Goal: Task Accomplishment & Management: Use online tool/utility

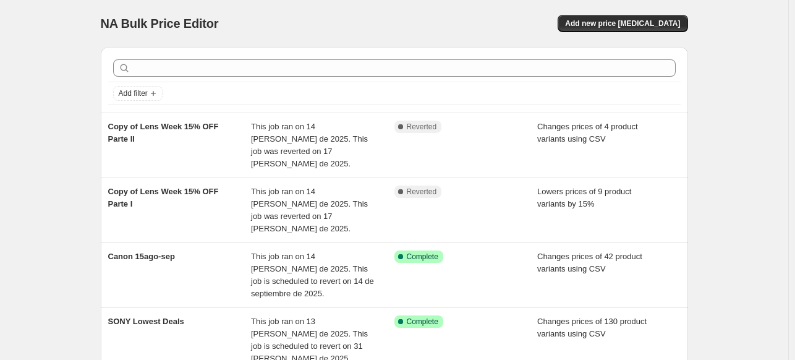
click at [550, 79] on div at bounding box center [394, 67] width 572 height 27
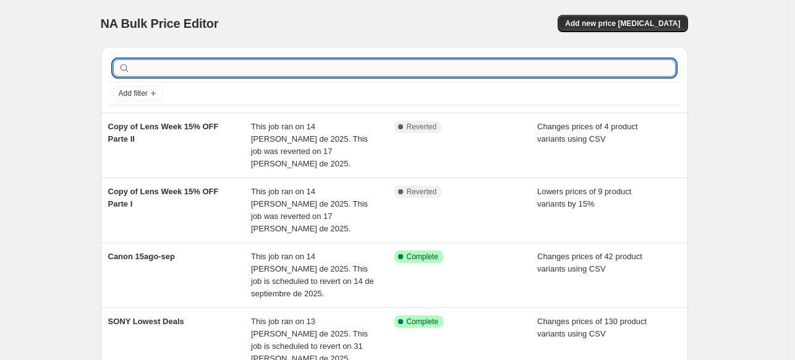
click at [544, 73] on input "text" at bounding box center [404, 67] width 543 height 17
type input "peak"
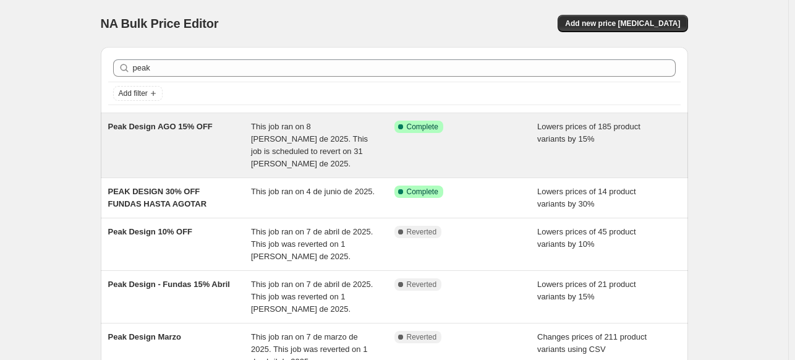
click at [519, 143] on div "Success Complete Complete" at bounding box center [465, 145] width 143 height 49
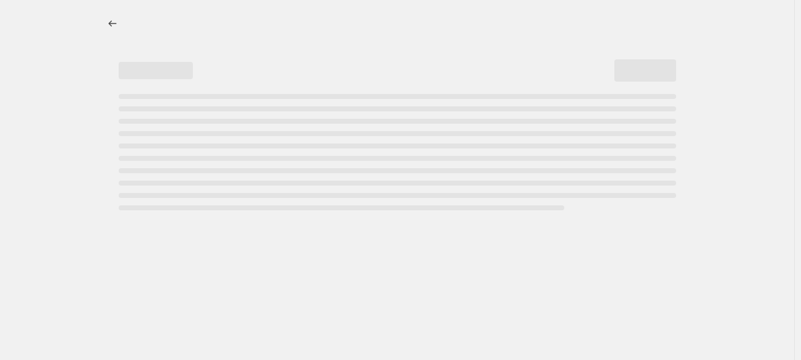
select select "percentage"
select select "inventory_quantity"
select select ">"
select select "not_equal"
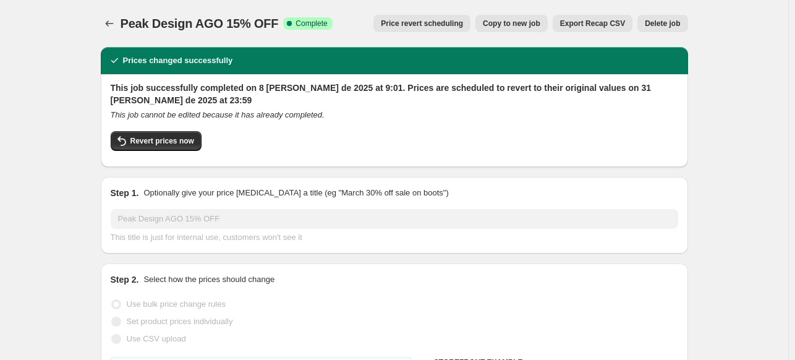
select select "vendor"
select select "tag"
click at [468, 29] on button "Price revert scheduling" at bounding box center [421, 23] width 97 height 17
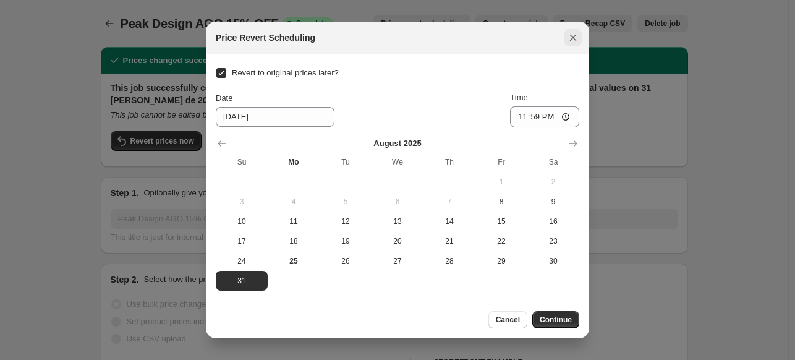
click at [577, 46] on button "Close" at bounding box center [572, 37] width 17 height 17
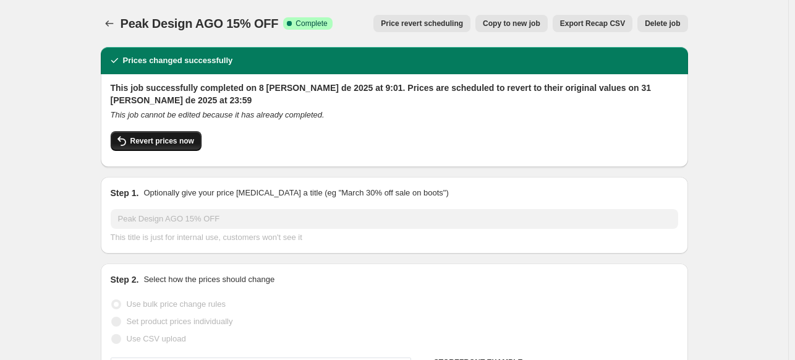
drag, startPoint x: 200, startPoint y: 142, endPoint x: 193, endPoint y: 143, distance: 7.5
click at [193, 143] on div "Revert prices now" at bounding box center [394, 144] width 567 height 26
click at [193, 143] on span "Revert prices now" at bounding box center [162, 141] width 64 height 10
checkbox input "false"
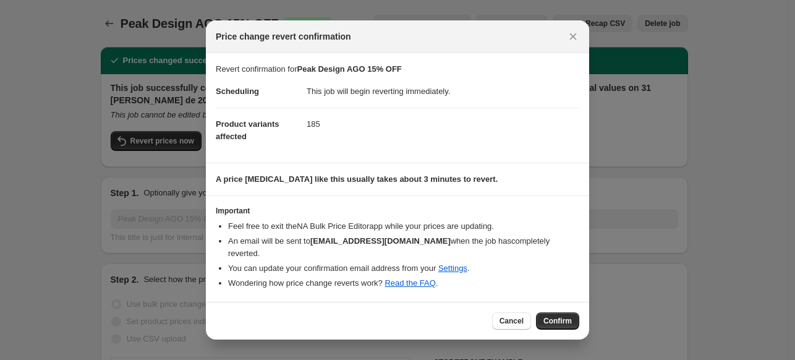
click at [427, 194] on section "A price [MEDICAL_DATA] like this usually takes about 3 minutes to revert." at bounding box center [397, 179] width 383 height 32
click at [554, 312] on button "Confirm" at bounding box center [557, 320] width 43 height 17
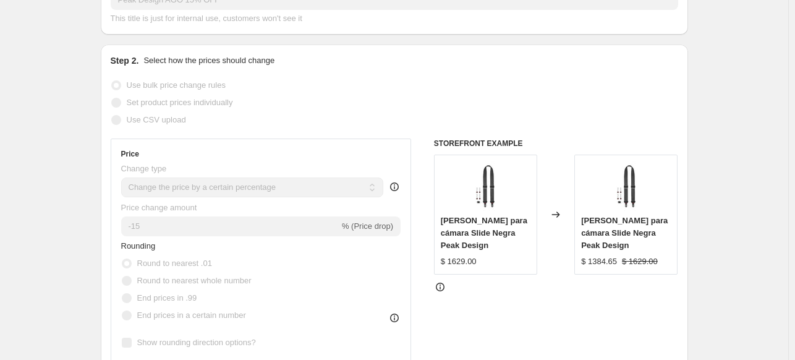
scroll to position [148, 0]
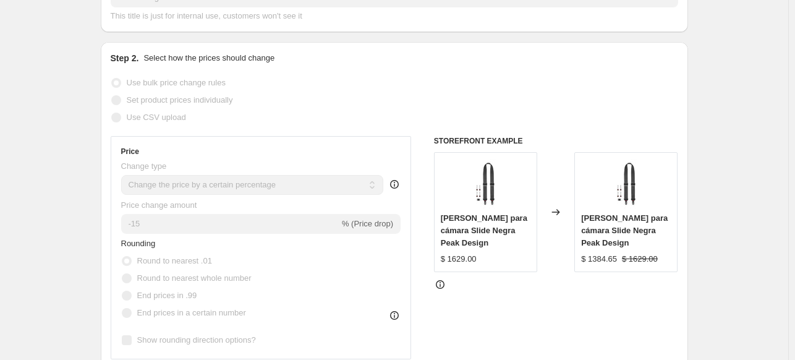
select select "percentage"
select select "vendor"
select select "inventory_quantity"
select select ">"
select select "tag"
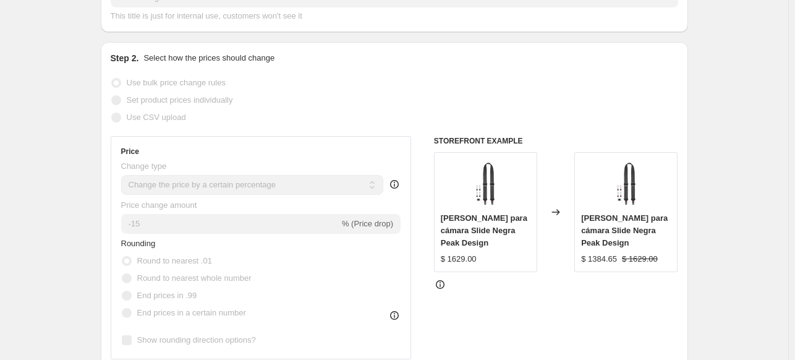
select select "not_equal"
select select "tag"
select select "not_equal"
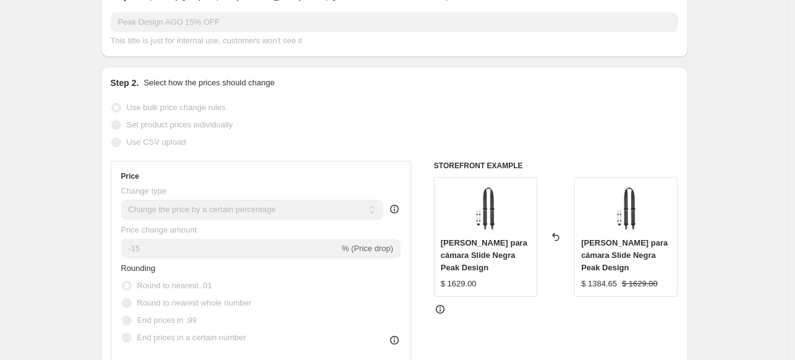
scroll to position [0, 0]
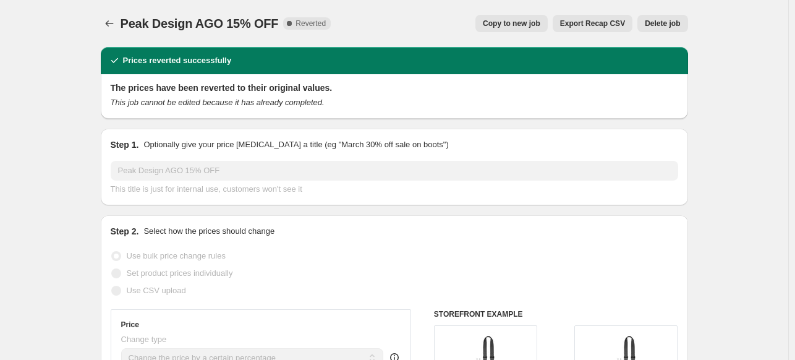
click at [540, 17] on button "Copy to new job" at bounding box center [511, 23] width 72 height 17
select select "percentage"
select select "vendor"
select select "inventory_quantity"
select select ">"
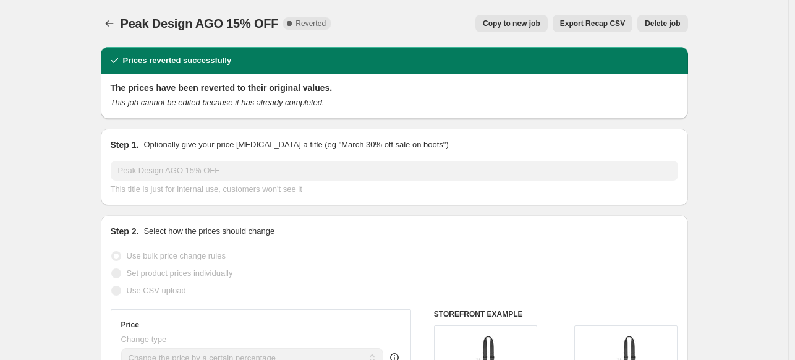
select select "tag"
select select "not_equal"
select select "tag"
select select "not_equal"
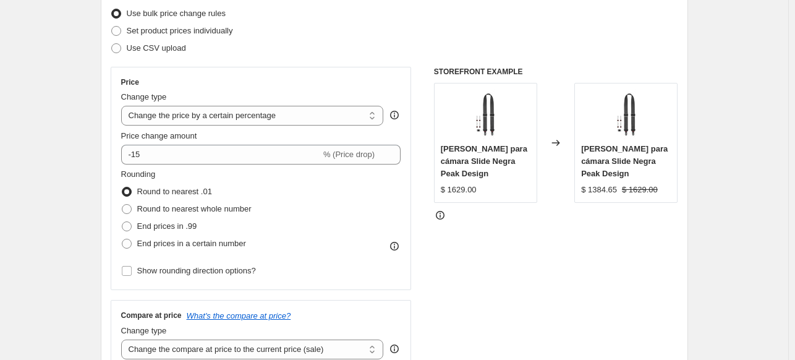
scroll to position [157, 0]
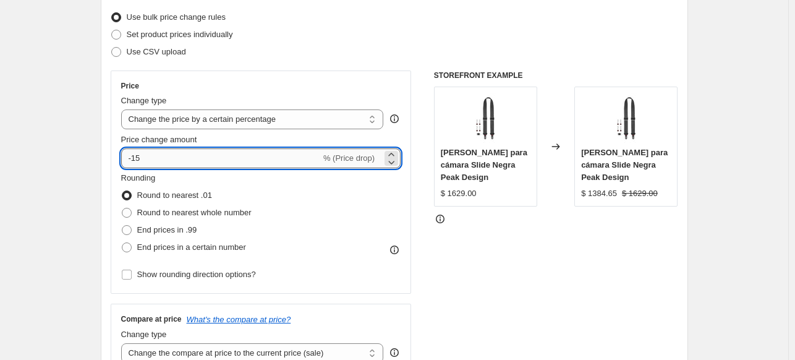
click at [253, 152] on input "-15" at bounding box center [221, 158] width 200 height 20
type input "-1"
type input "-20"
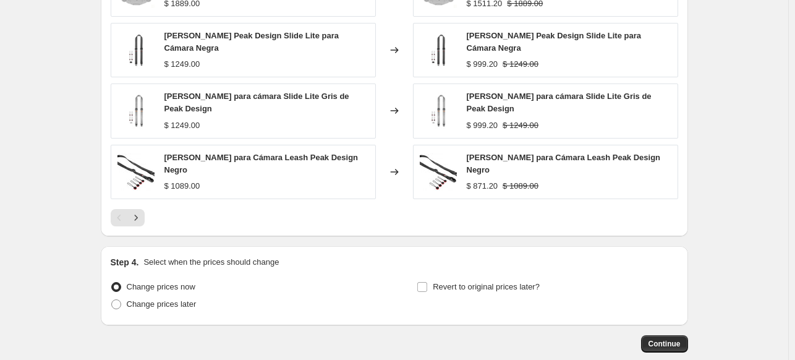
scroll to position [1099, 0]
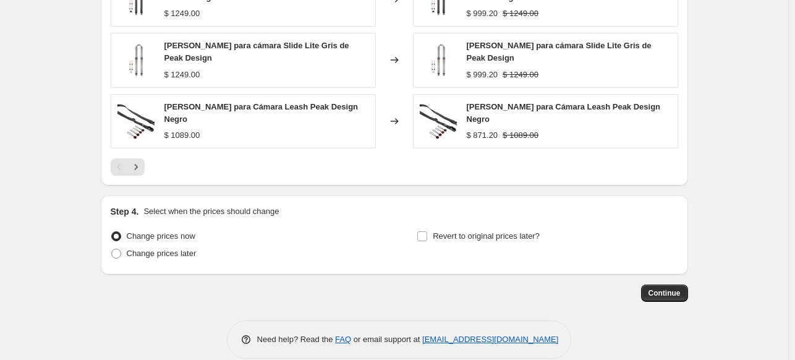
click at [517, 234] on div "Revert to original prices later?" at bounding box center [547, 245] width 261 height 37
click at [505, 231] on span "Revert to original prices later?" at bounding box center [486, 235] width 107 height 9
click at [427, 231] on input "Revert to original prices later?" at bounding box center [422, 236] width 10 height 10
checkbox input "true"
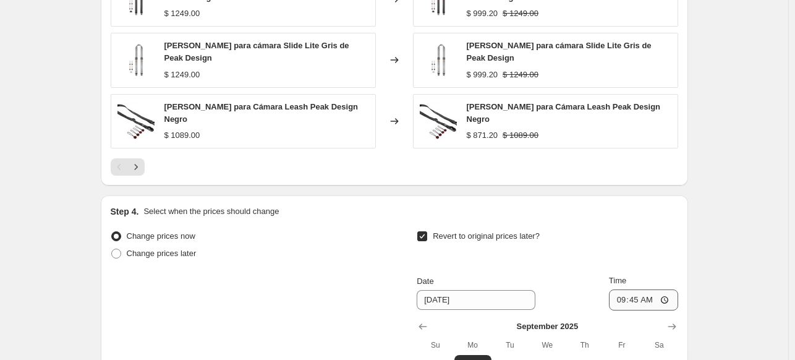
scroll to position [1310, 0]
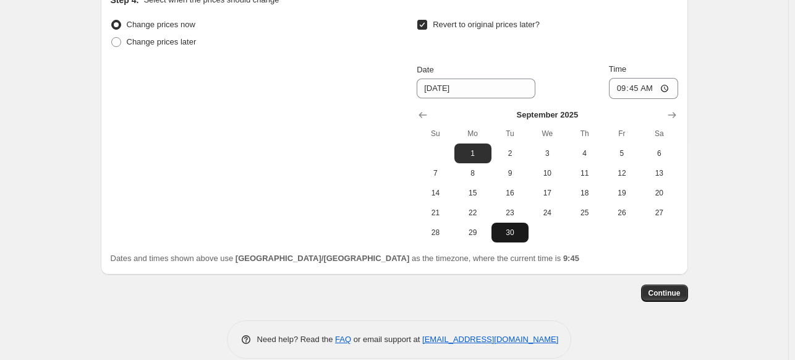
click at [513, 223] on button "30" at bounding box center [509, 233] width 37 height 20
type input "[DATE]"
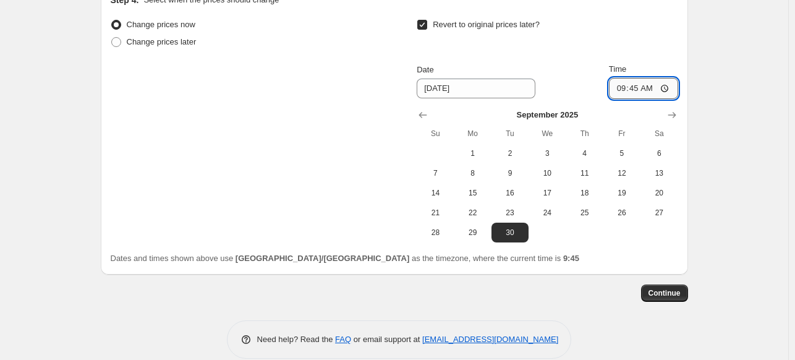
click at [616, 78] on input "09:45" at bounding box center [643, 88] width 69 height 21
type input "23:59"
click at [653, 288] on span "Continue" at bounding box center [664, 293] width 32 height 10
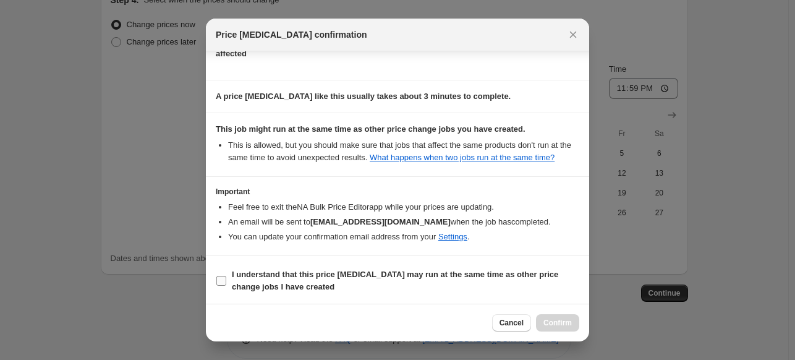
scroll to position [171, 0]
click at [462, 274] on b "I understand that this price [MEDICAL_DATA] may run at the same time as other p…" at bounding box center [395, 281] width 326 height 22
click at [226, 276] on input "I understand that this price [MEDICAL_DATA] may run at the same time as other p…" at bounding box center [221, 281] width 10 height 10
checkbox input "true"
click at [572, 36] on icon "Close" at bounding box center [573, 34] width 12 height 12
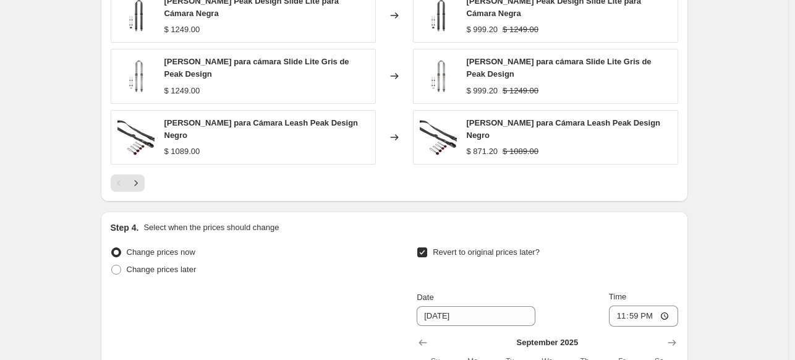
scroll to position [1310, 0]
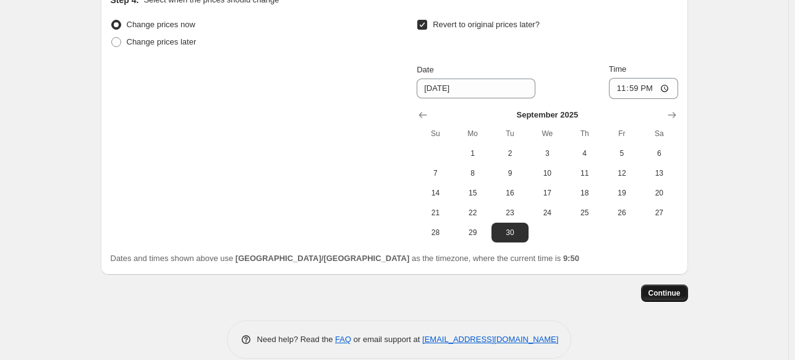
click at [673, 284] on button "Continue" at bounding box center [664, 292] width 47 height 17
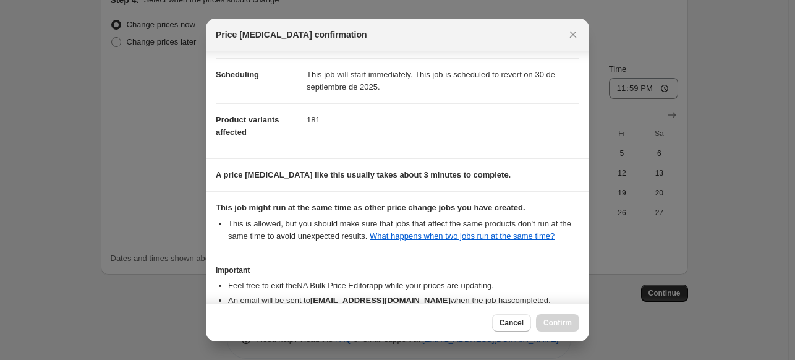
scroll to position [171, 0]
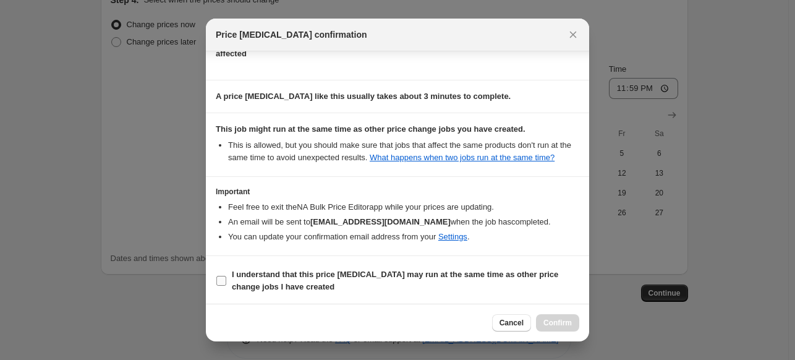
click at [451, 282] on span "I understand that this price [MEDICAL_DATA] may run at the same time as other p…" at bounding box center [405, 280] width 347 height 25
click at [226, 282] on input "I understand that this price [MEDICAL_DATA] may run at the same time as other p…" at bounding box center [221, 281] width 10 height 10
checkbox input "true"
click at [550, 320] on span "Confirm" at bounding box center [557, 323] width 28 height 10
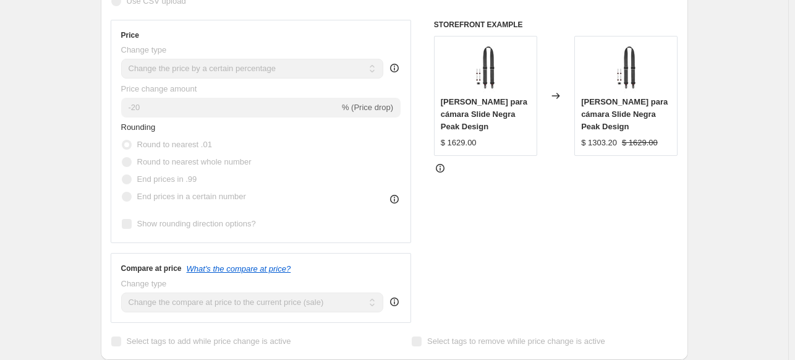
scroll to position [291, 0]
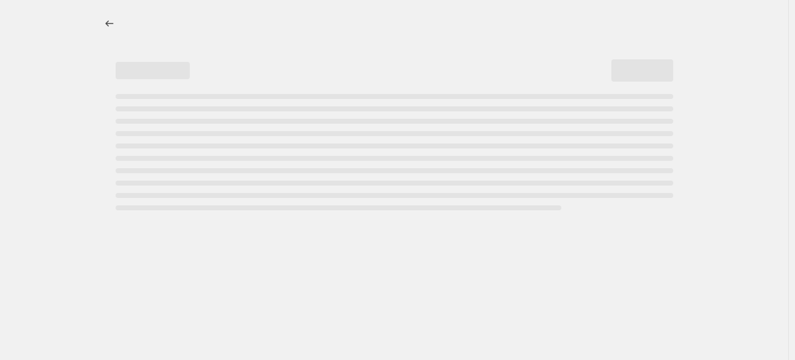
select select "percentage"
select select "vendor"
select select "inventory_quantity"
select select ">"
select select "tag"
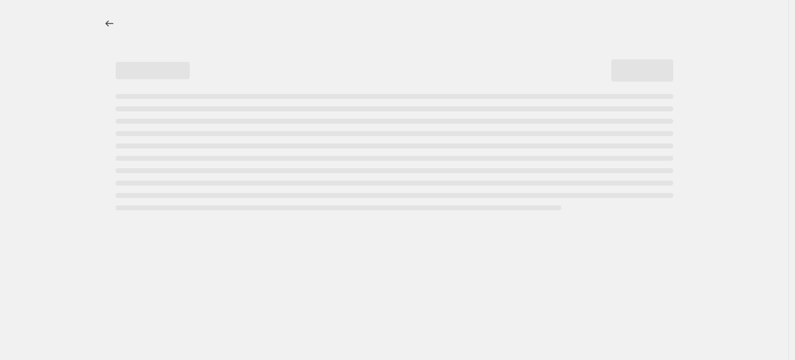
select select "not_equal"
select select "tag"
select select "not_equal"
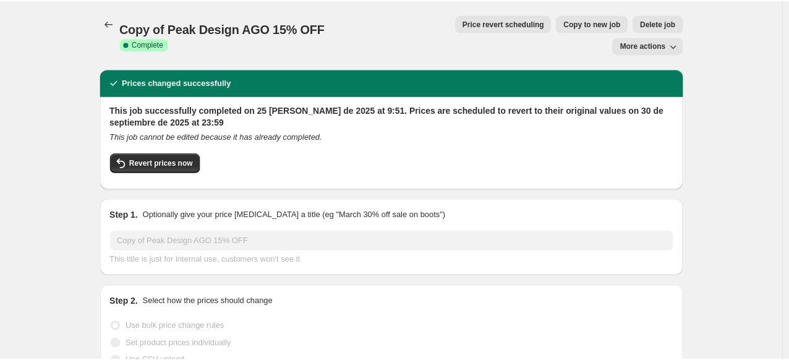
scroll to position [0, 0]
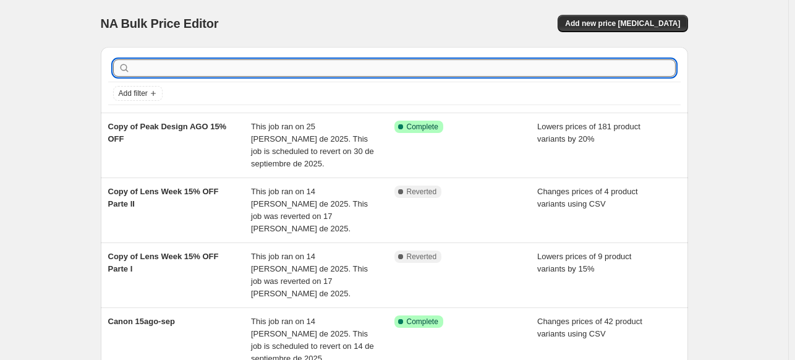
click at [509, 72] on input "text" at bounding box center [404, 67] width 543 height 17
type input "s"
type input "peak"
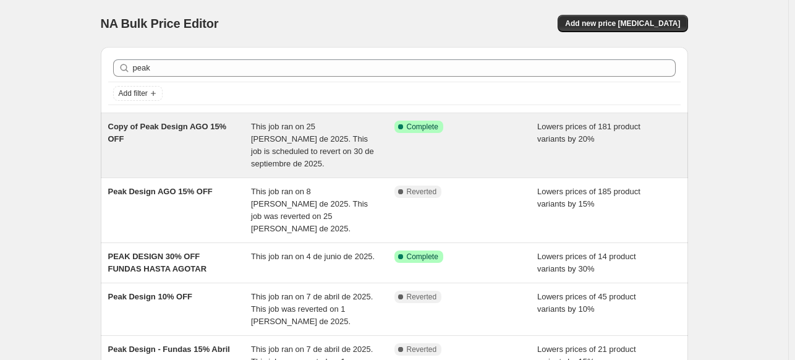
click at [293, 134] on span "This job ran on 25 [PERSON_NAME] de 2025. This job is scheduled to revert on 30…" at bounding box center [312, 145] width 123 height 46
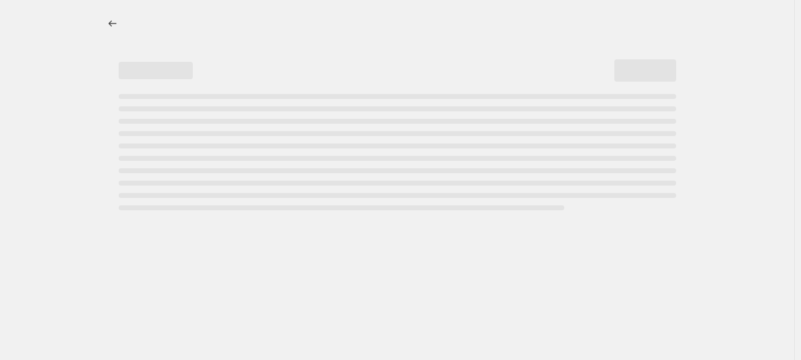
select select "percentage"
select select "vendor"
select select "inventory_quantity"
select select ">"
select select "tag"
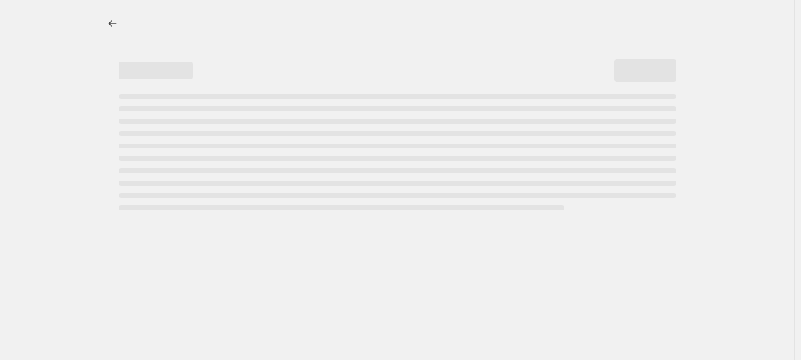
select select "not_equal"
select select "tag"
select select "not_equal"
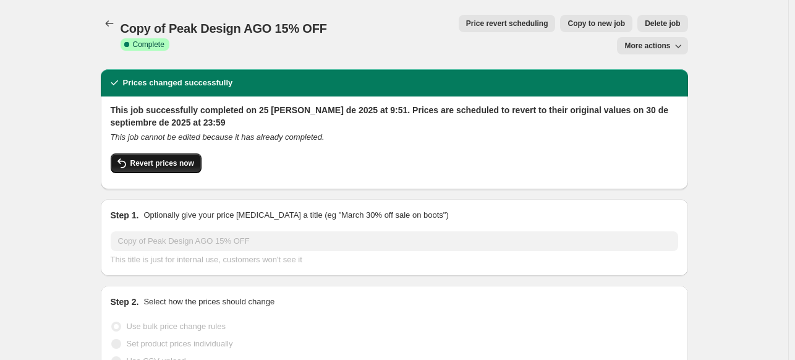
click at [189, 153] on button "Revert prices now" at bounding box center [156, 163] width 91 height 20
checkbox input "false"
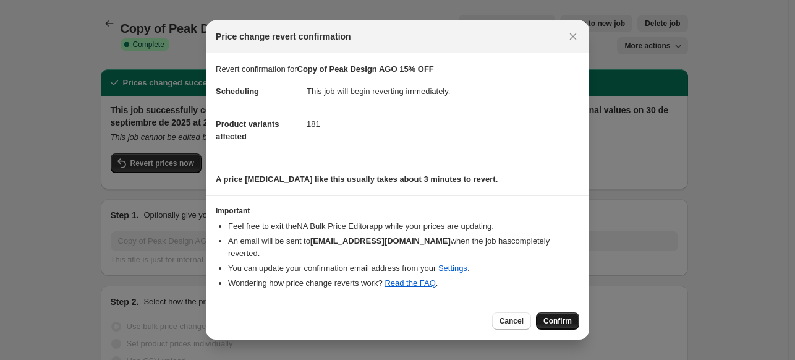
click at [551, 316] on span "Confirm" at bounding box center [557, 321] width 28 height 10
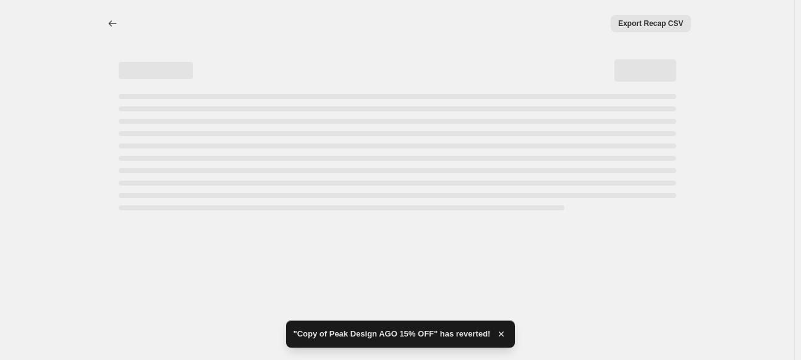
select select "percentage"
select select "vendor"
select select "inventory_quantity"
select select ">"
select select "tag"
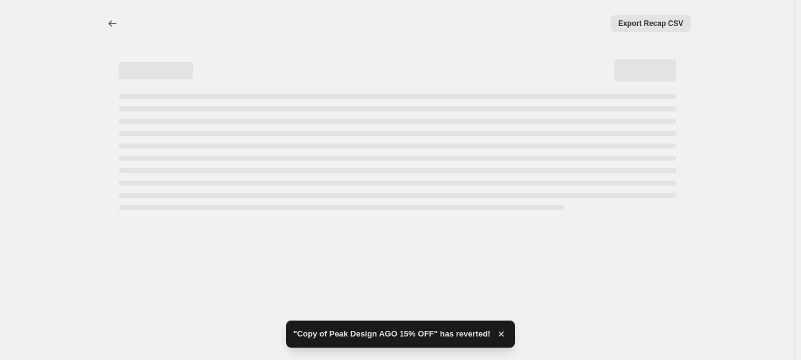
select select "not_equal"
select select "tag"
select select "not_equal"
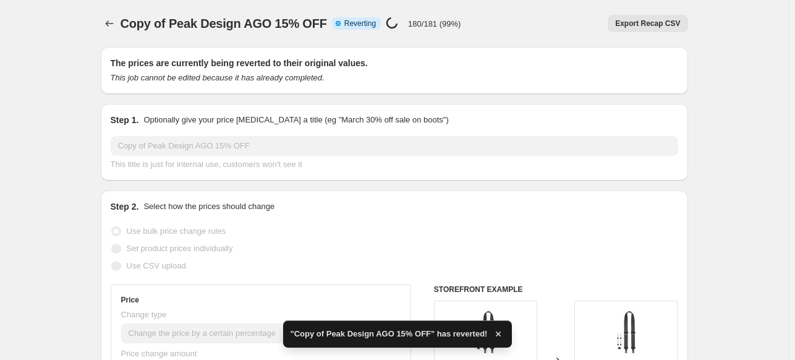
checkbox input "true"
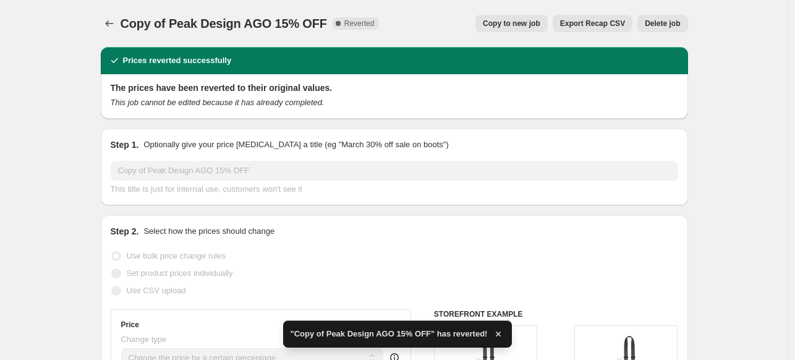
click at [538, 15] on button "Copy to new job" at bounding box center [511, 23] width 72 height 17
select select "percentage"
select select "vendor"
select select "inventory_quantity"
select select ">"
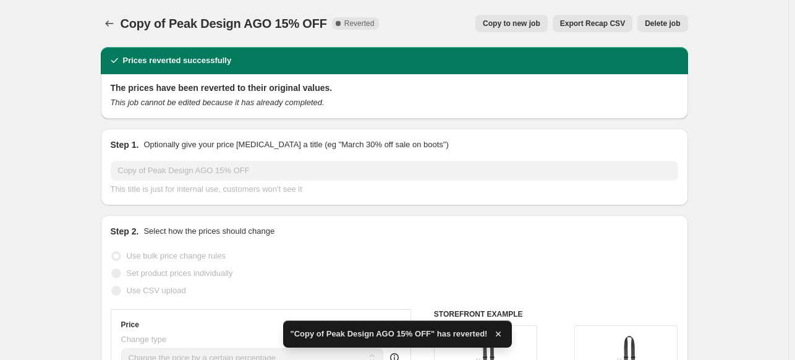
select select "tag"
select select "not_equal"
select select "tag"
select select "not_equal"
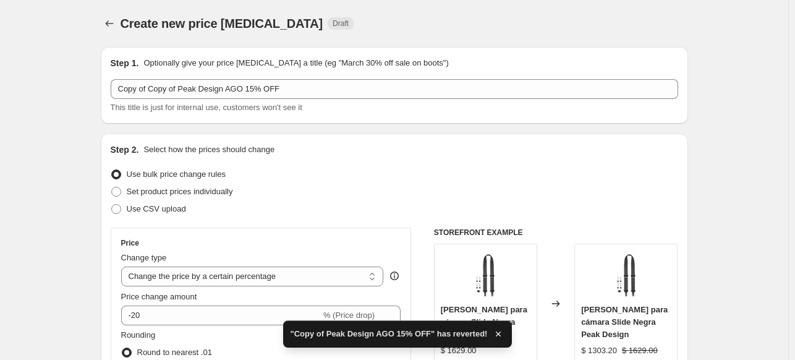
scroll to position [96, 0]
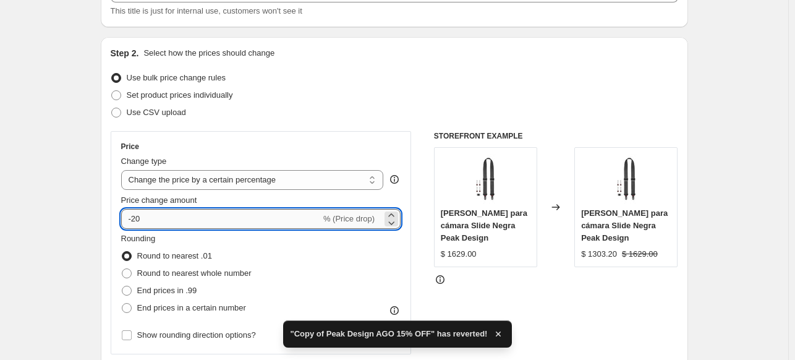
click at [245, 224] on input "-20" at bounding box center [221, 219] width 200 height 20
type input "-2"
type input "-15"
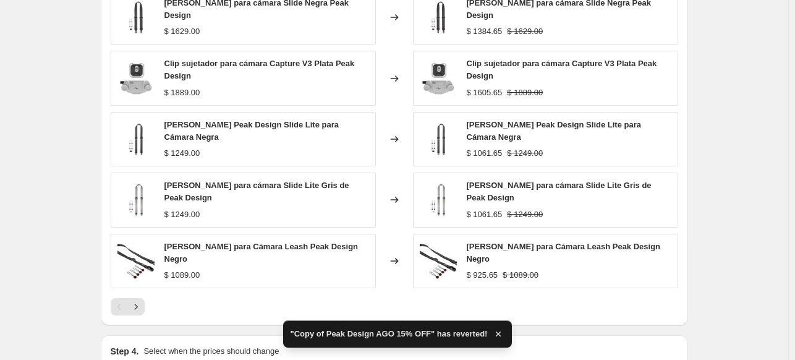
scroll to position [1099, 0]
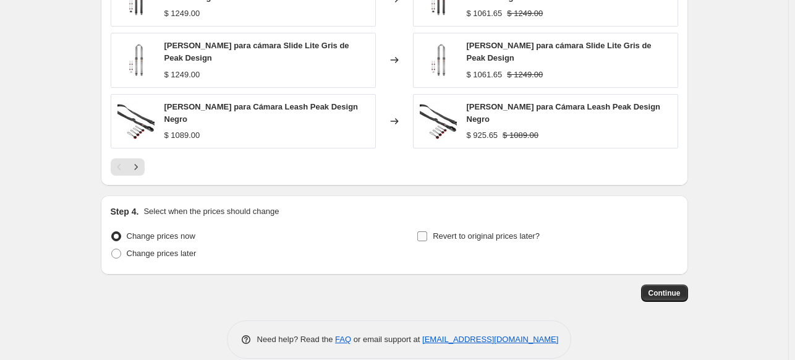
click at [482, 231] on span "Revert to original prices later?" at bounding box center [486, 235] width 107 height 9
click at [427, 231] on input "Revert to original prices later?" at bounding box center [422, 236] width 10 height 10
checkbox input "true"
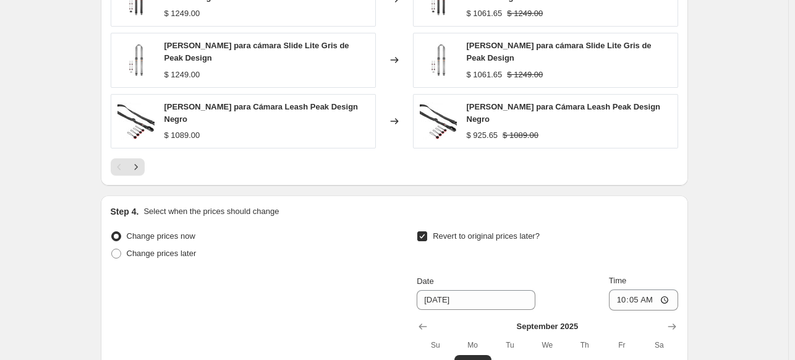
scroll to position [1310, 0]
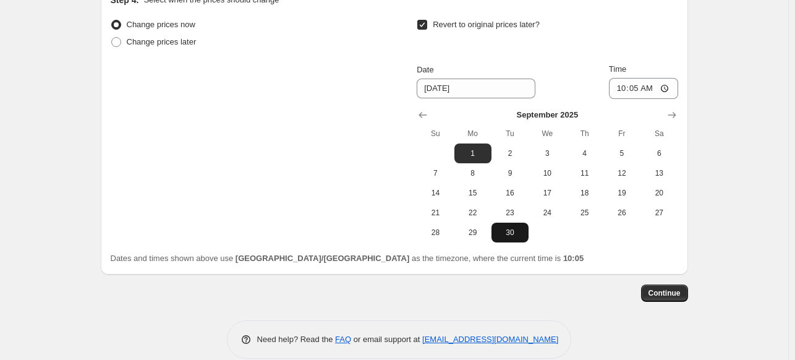
click at [503, 227] on span "30" at bounding box center [509, 232] width 27 height 10
type input "[DATE]"
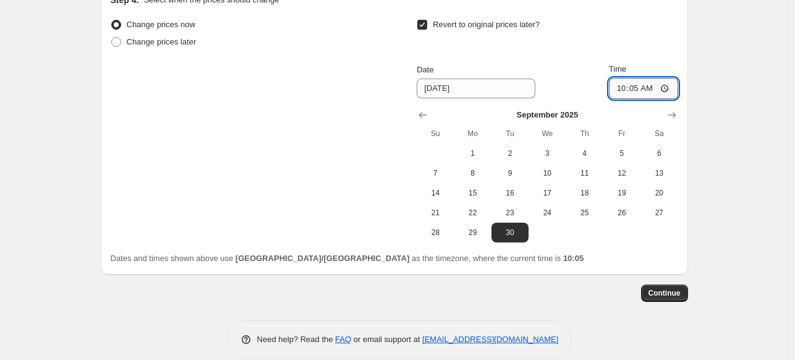
click at [626, 78] on input "10:05" at bounding box center [643, 88] width 69 height 21
click at [611, 78] on input "10:01" at bounding box center [643, 88] width 69 height 21
click at [616, 78] on input "10:01" at bounding box center [643, 88] width 69 height 21
type input "23:59"
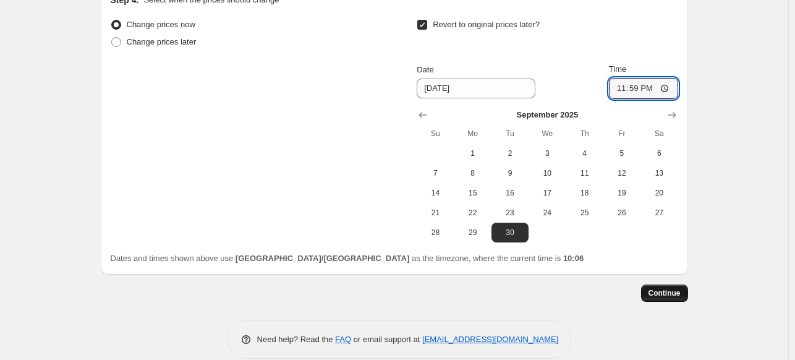
click at [668, 288] on span "Continue" at bounding box center [664, 293] width 32 height 10
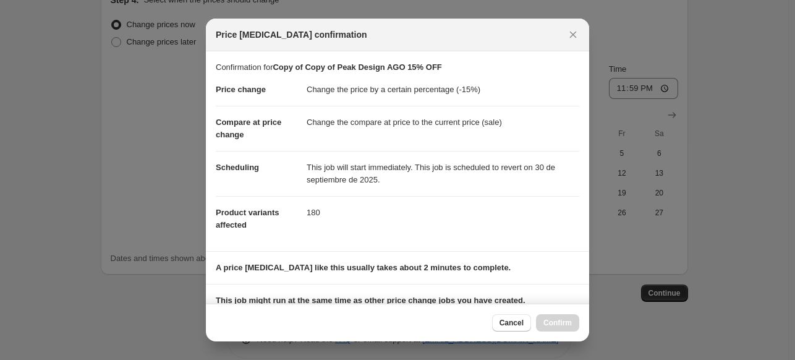
scroll to position [171, 0]
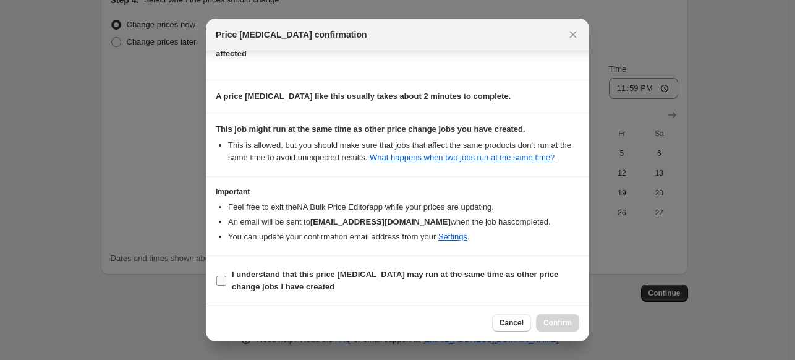
click at [414, 269] on b "I understand that this price [MEDICAL_DATA] may run at the same time as other p…" at bounding box center [395, 280] width 326 height 22
click at [226, 276] on input "I understand that this price [MEDICAL_DATA] may run at the same time as other p…" at bounding box center [221, 281] width 10 height 10
checkbox input "true"
click at [554, 329] on button "Confirm" at bounding box center [557, 322] width 43 height 17
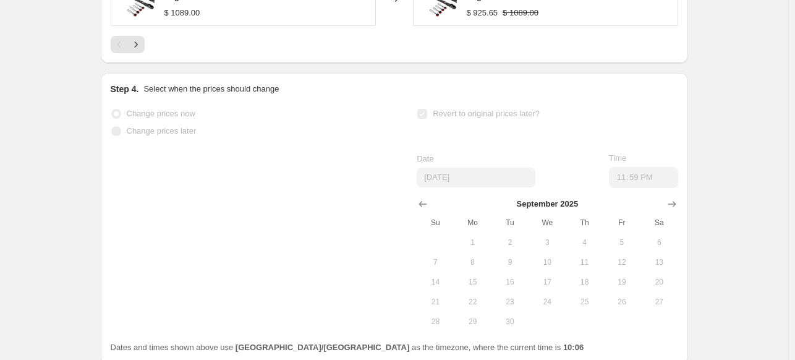
scroll to position [1343, 0]
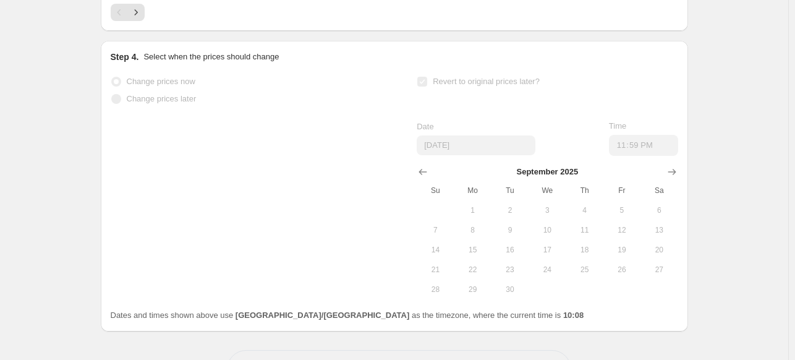
select select "percentage"
select select "vendor"
select select "inventory_quantity"
select select ">"
select select "tag"
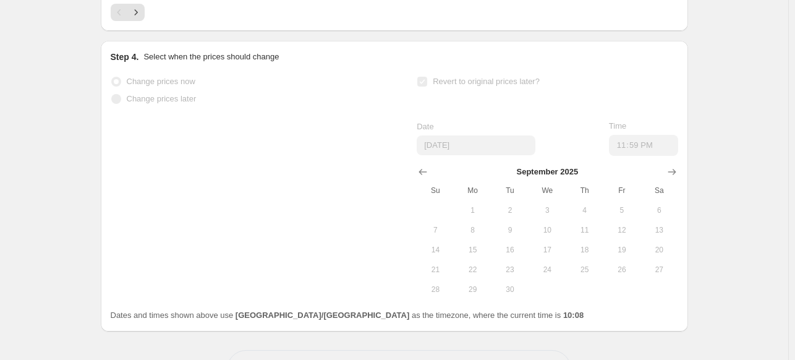
select select "not_equal"
select select "tag"
select select "not_equal"
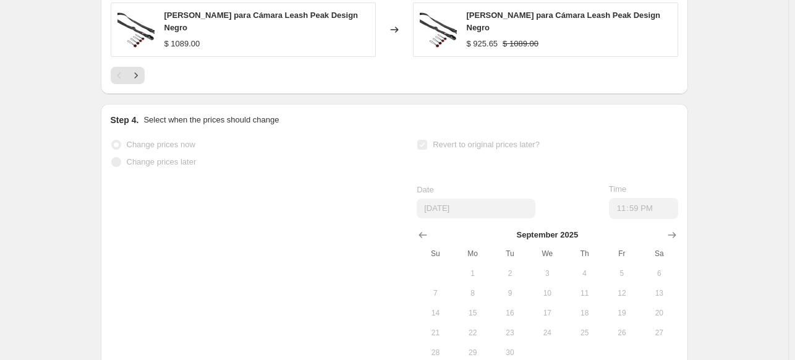
scroll to position [0, 0]
